Goal: Information Seeking & Learning: Find specific page/section

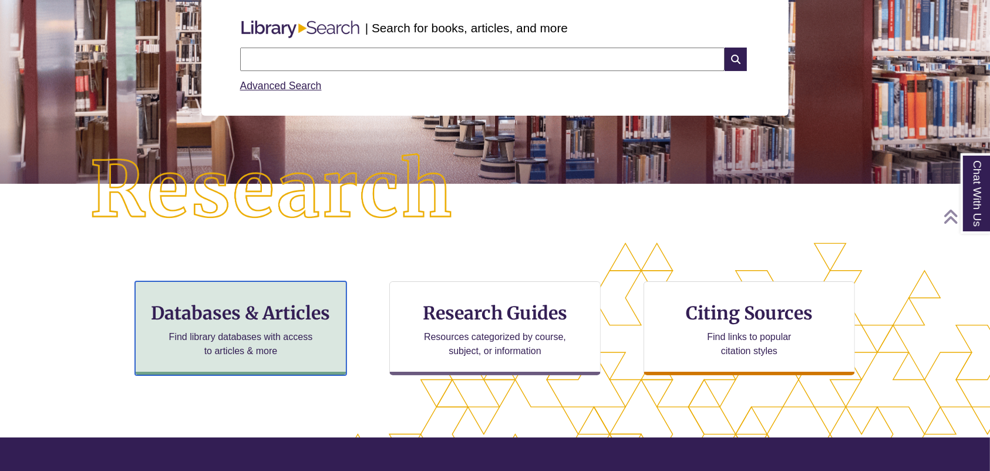
click at [305, 317] on h3 "Databases & Articles" at bounding box center [240, 313] width 191 height 22
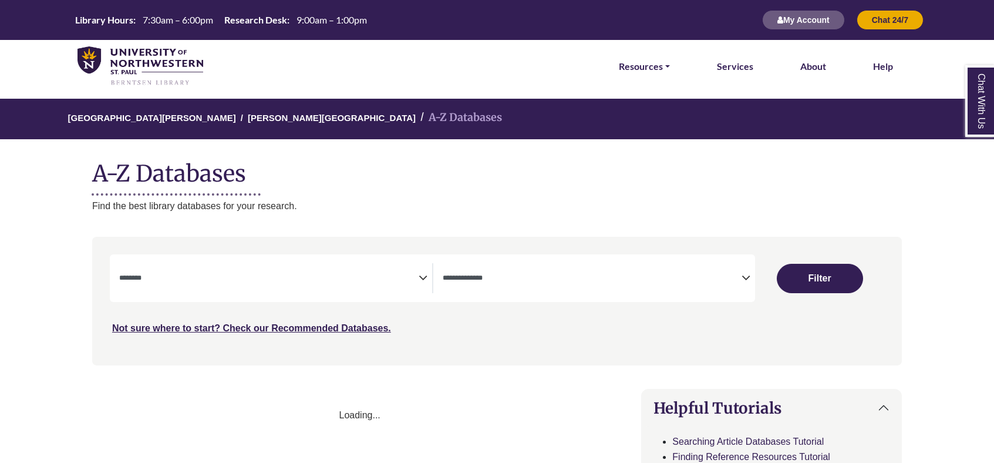
select select "Database Subject Filter"
select select "Database Types Filter"
select select "Database Subject Filter"
select select "Database Types Filter"
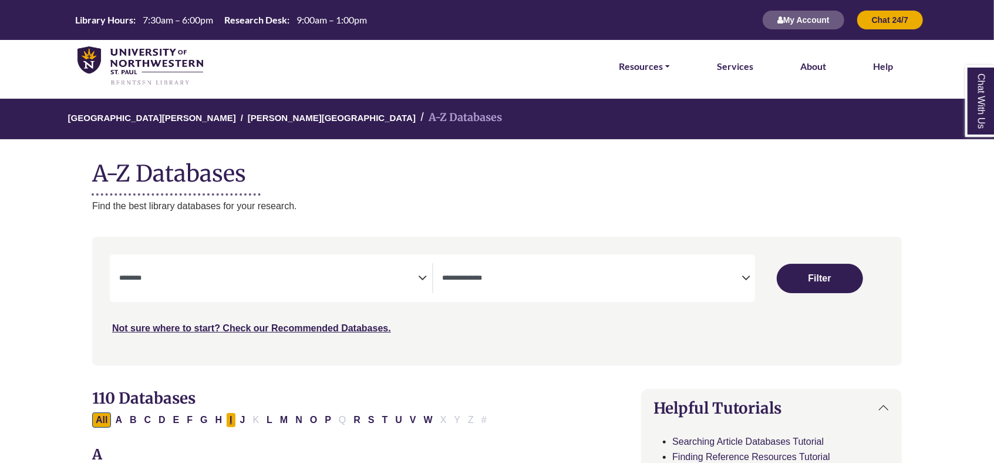
click at [231, 418] on button "I" at bounding box center [230, 419] width 9 height 15
select select "Database Subject Filter"
select select "Database Types Filter"
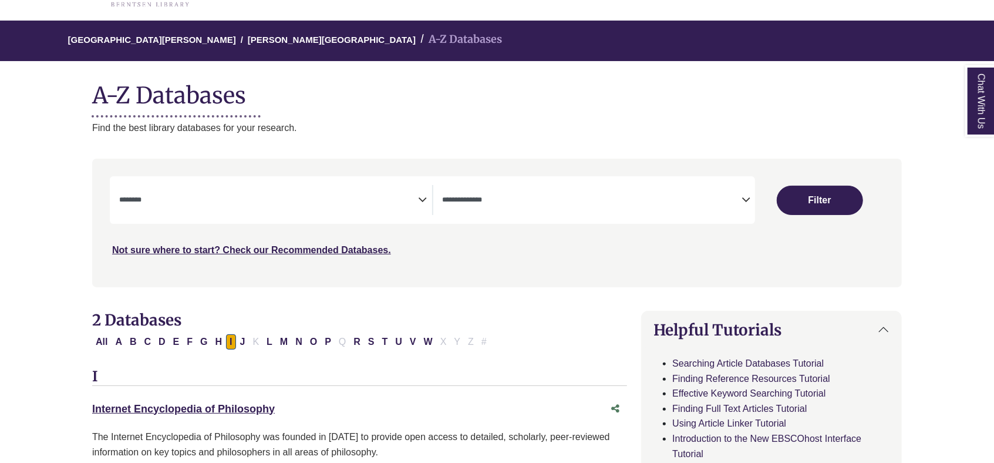
scroll to position [235, 0]
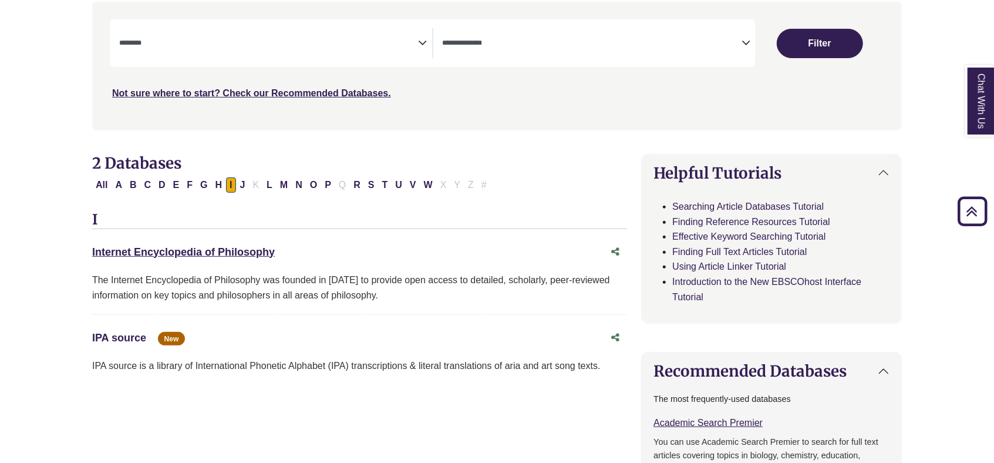
click at [139, 336] on link "IPA source This link opens in a new window" at bounding box center [119, 338] width 54 height 12
